Goal: Information Seeking & Learning: Find contact information

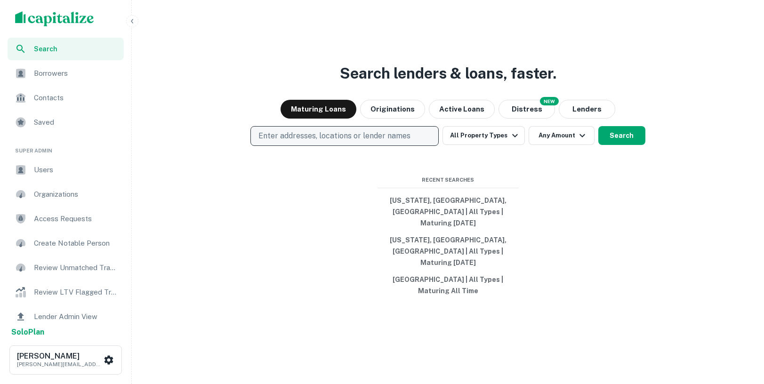
click at [368, 142] on p "Enter addresses, locations or lender names" at bounding box center [334, 135] width 152 height 11
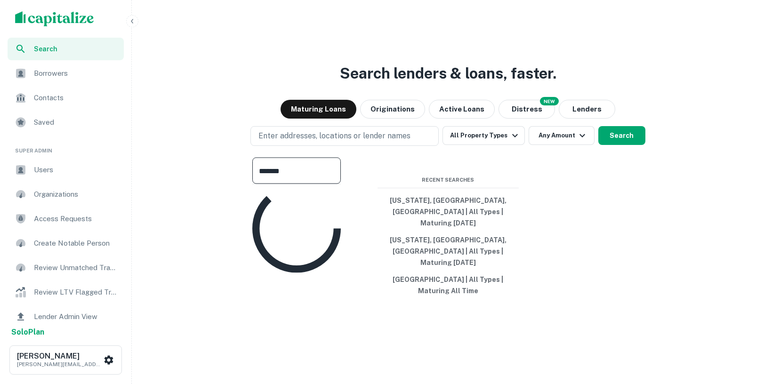
type input "********"
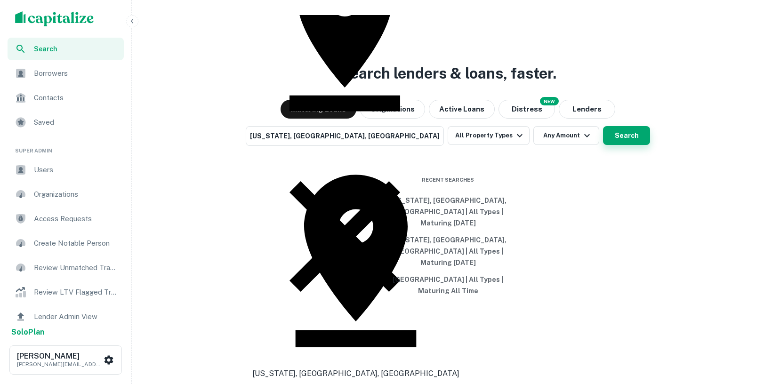
click at [606, 145] on button "Search" at bounding box center [626, 135] width 47 height 19
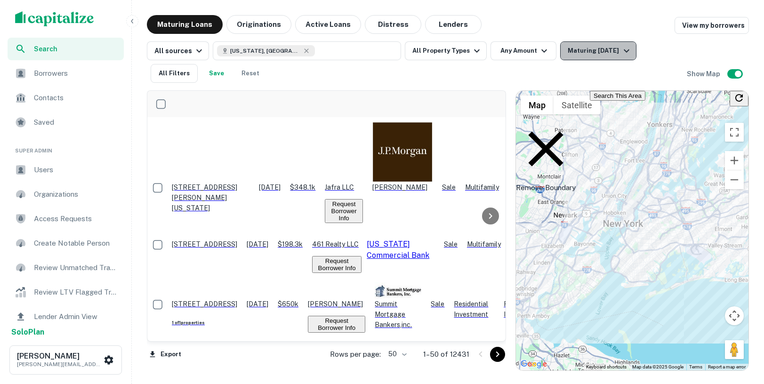
click at [575, 51] on div "Maturing In 1 Year" at bounding box center [600, 50] width 64 height 11
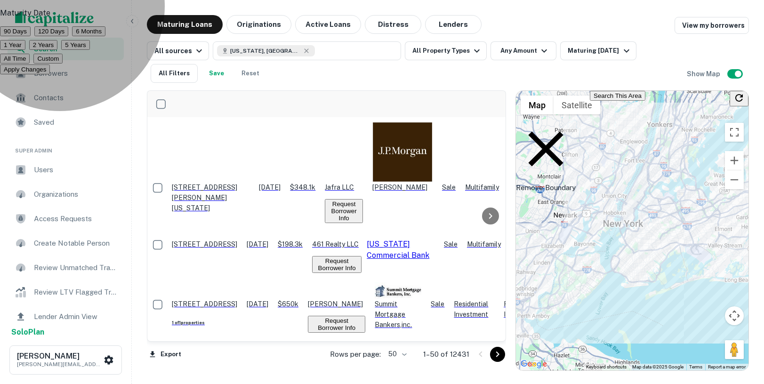
click at [50, 74] on button "Apply Changes" at bounding box center [25, 70] width 50 height 10
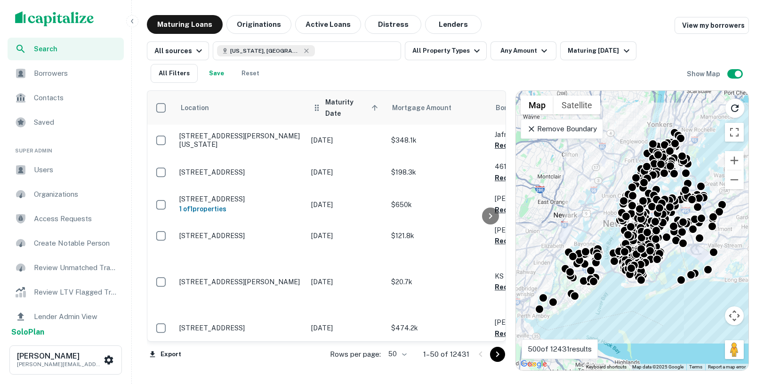
click at [359, 106] on span "Maturity Date sorted ascending" at bounding box center [353, 108] width 56 height 23
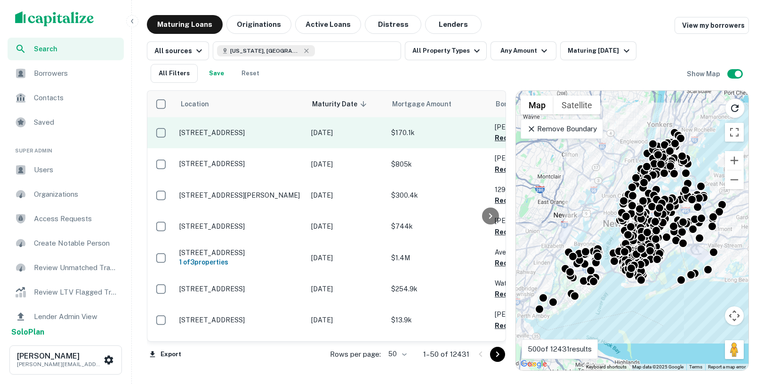
click at [294, 142] on td "330 Herzl St Brooklyn, NY 11212" at bounding box center [241, 132] width 132 height 31
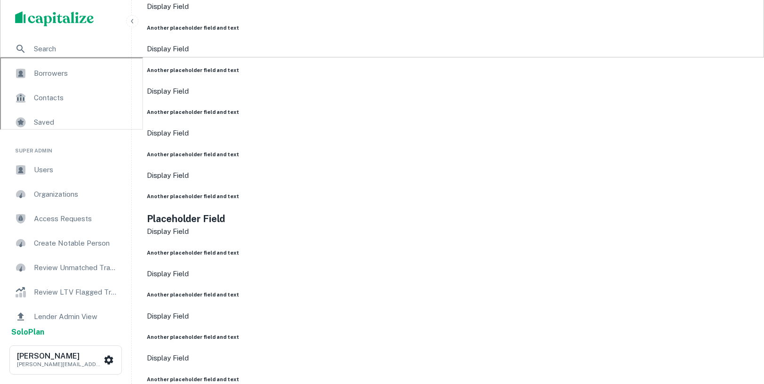
scroll to position [140, 0]
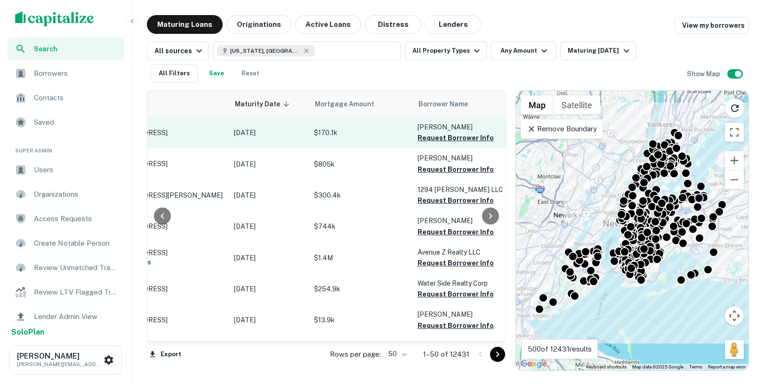
scroll to position [0, 79]
click at [428, 139] on button "Request Borrower Info" at bounding box center [454, 137] width 76 height 11
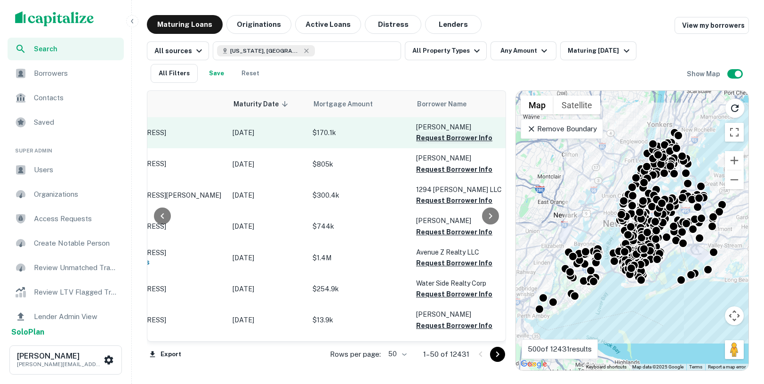
click at [437, 136] on button "Request Borrower Info" at bounding box center [454, 137] width 76 height 11
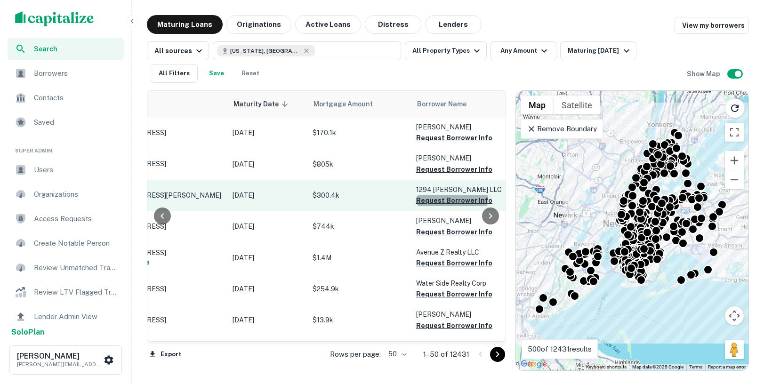
click at [436, 198] on button "Request Borrower Info" at bounding box center [454, 200] width 76 height 11
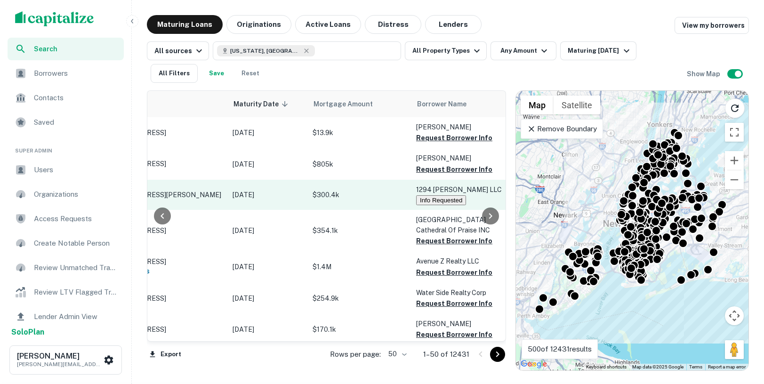
click at [400, 197] on p "$300.4k" at bounding box center [360, 195] width 94 height 10
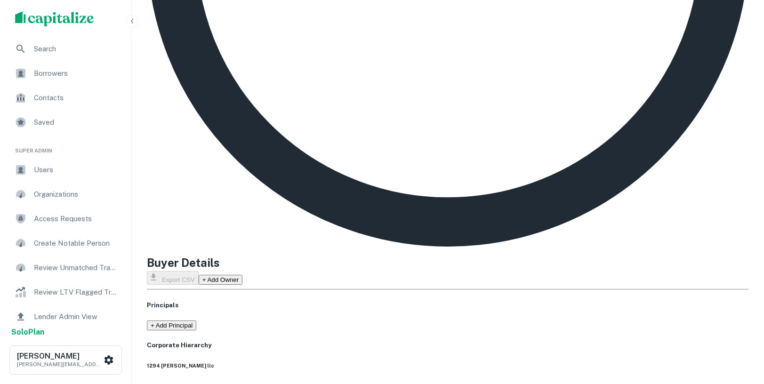
scroll to position [557, 0]
drag, startPoint x: 357, startPoint y: 200, endPoint x: 436, endPoint y: 199, distance: 78.6
drag, startPoint x: 407, startPoint y: 232, endPoint x: 441, endPoint y: 231, distance: 34.4
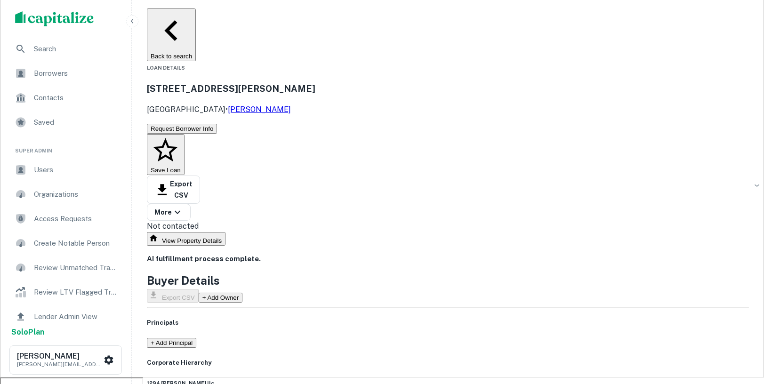
scroll to position [0, 0]
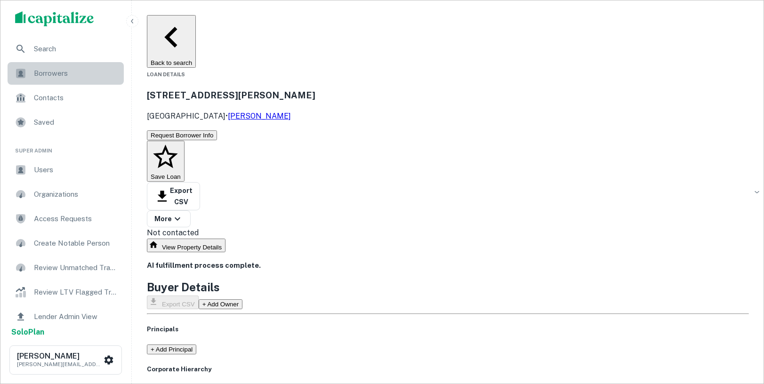
click at [60, 72] on span "Borrowers" at bounding box center [76, 73] width 84 height 11
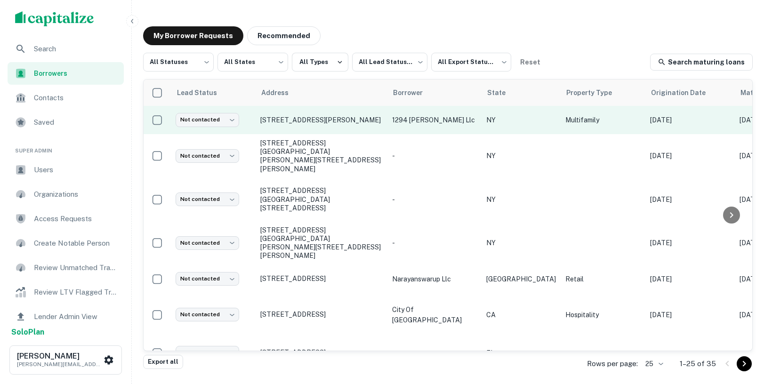
click at [399, 125] on p "1294 [PERSON_NAME] llc" at bounding box center [434, 120] width 85 height 10
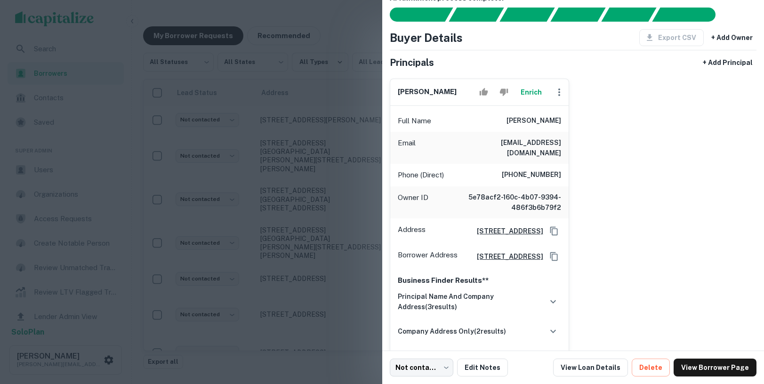
scroll to position [24, 0]
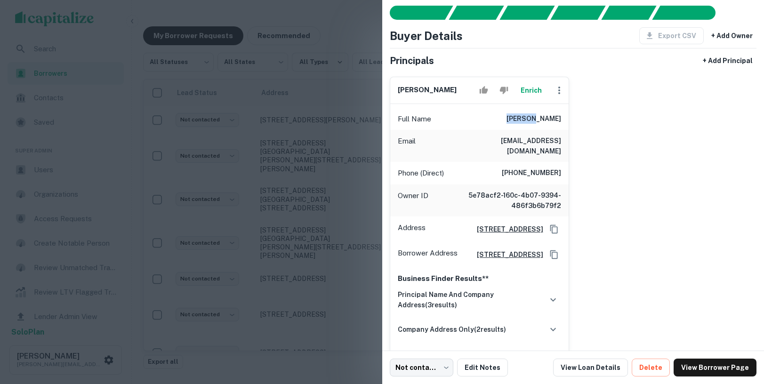
drag, startPoint x: 537, startPoint y: 119, endPoint x: 564, endPoint y: 117, distance: 27.4
click at [564, 117] on div "Full Name [PERSON_NAME]" at bounding box center [479, 119] width 179 height 23
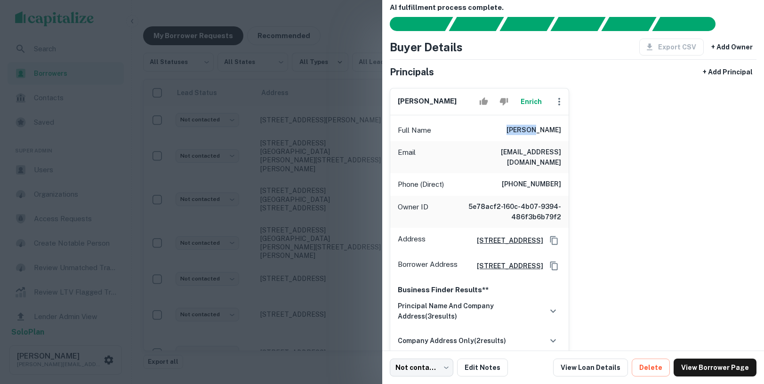
scroll to position [0, 0]
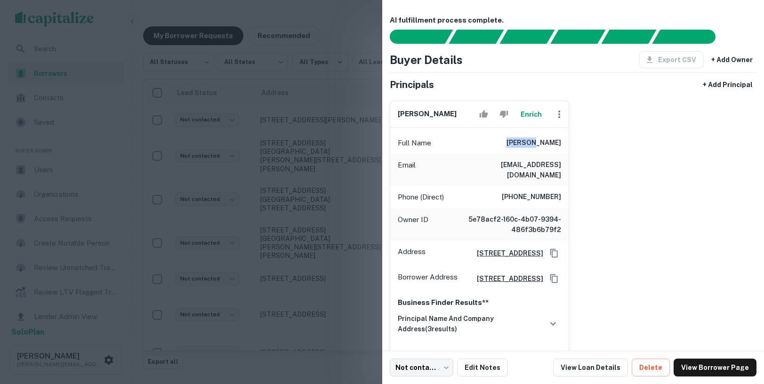
click at [545, 142] on h6 "[PERSON_NAME]" at bounding box center [534, 142] width 55 height 11
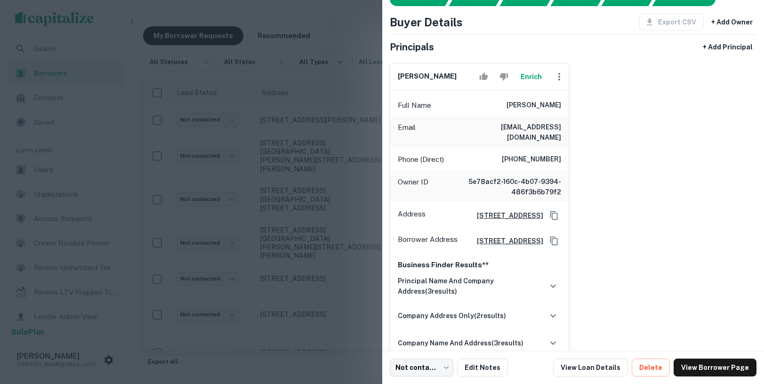
scroll to position [41, 0]
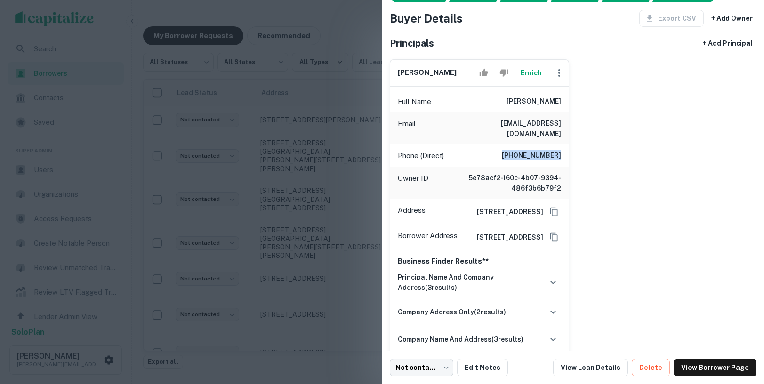
drag, startPoint x: 513, startPoint y: 142, endPoint x: 553, endPoint y: 153, distance: 41.6
click at [553, 153] on div "Phone (Direct) [PHONE_NUMBER]" at bounding box center [479, 156] width 179 height 23
click at [540, 101] on h6 "[PERSON_NAME]" at bounding box center [534, 101] width 55 height 11
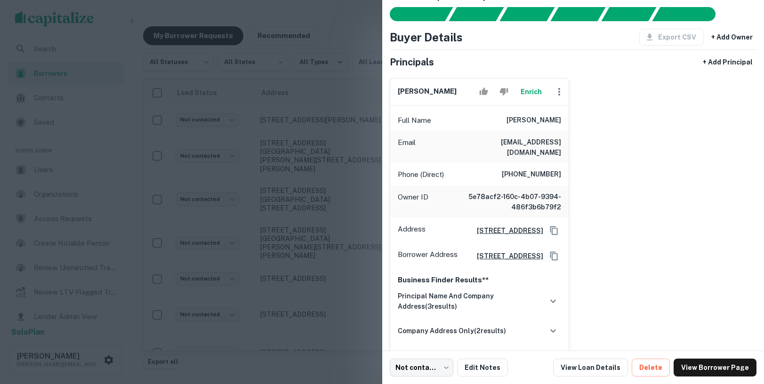
scroll to position [0, 0]
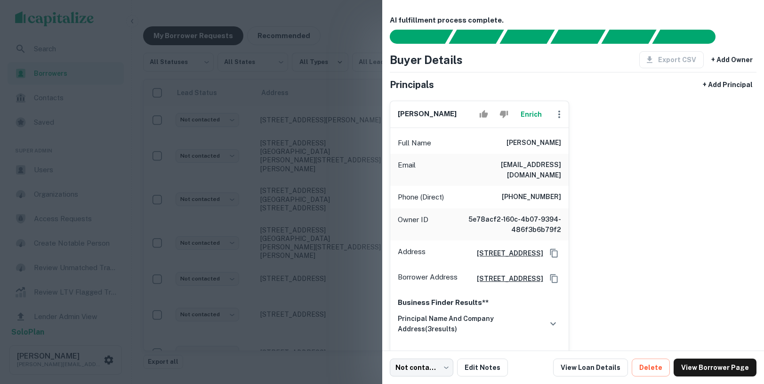
click at [271, 133] on div at bounding box center [382, 192] width 764 height 384
